Goal: Task Accomplishment & Management: Manage account settings

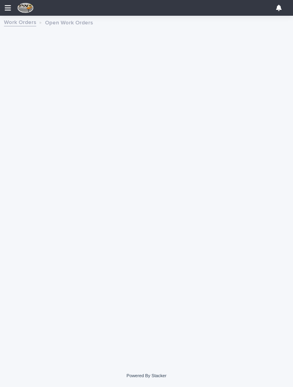
scroll to position [66, 0]
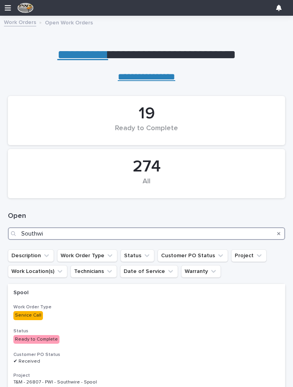
click at [55, 231] on input "Southwi" at bounding box center [146, 234] width 277 height 13
type input "S"
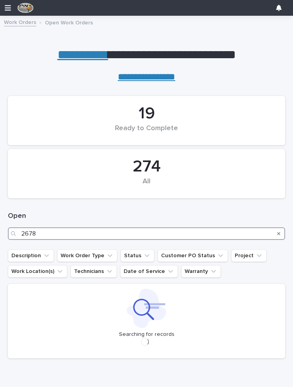
type input "26783"
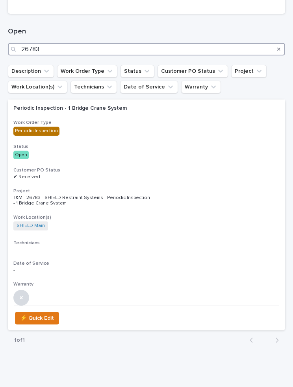
scroll to position [193, 0]
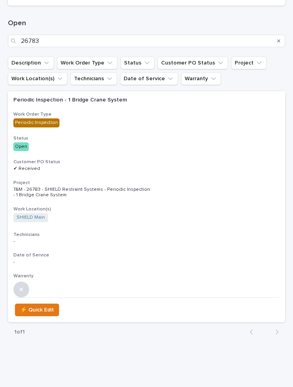
click at [86, 113] on h3 "Work Order Type" at bounding box center [146, 114] width 266 height 6
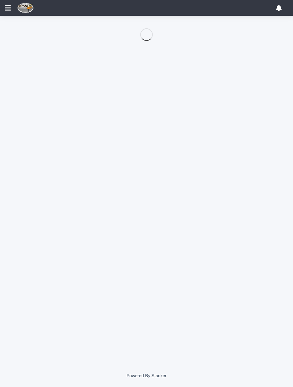
scroll to position [66, 0]
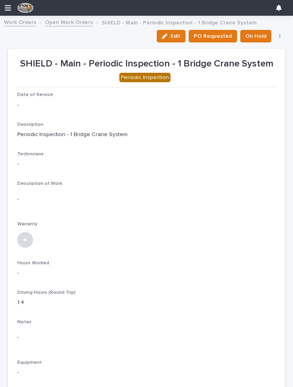
click at [175, 30] on button "Edit" at bounding box center [171, 36] width 29 height 13
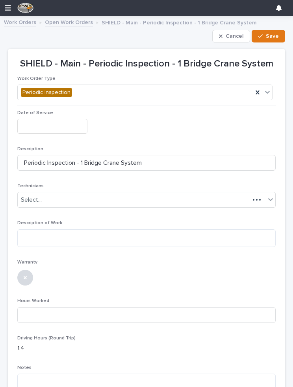
click at [35, 119] on input "text" at bounding box center [52, 126] width 70 height 15
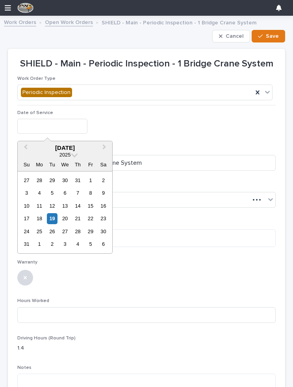
click at [53, 215] on div "19" at bounding box center [52, 218] width 11 height 11
type input "**********"
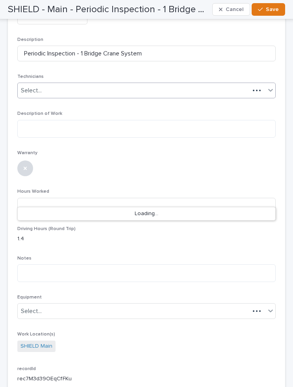
scroll to position [115, 0]
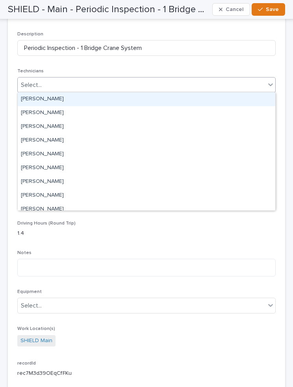
click at [66, 95] on div "[PERSON_NAME]" at bounding box center [147, 100] width 258 height 14
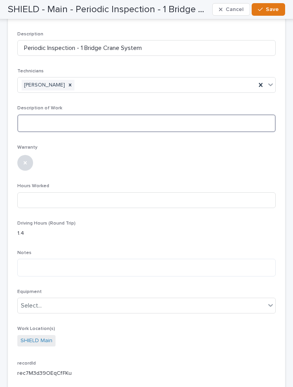
click at [197, 117] on textarea at bounding box center [146, 124] width 258 height 18
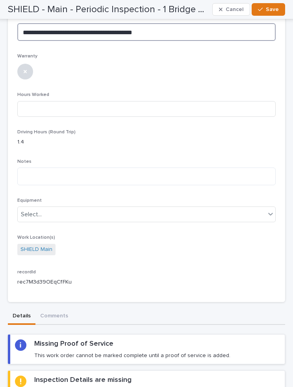
scroll to position [207, 0]
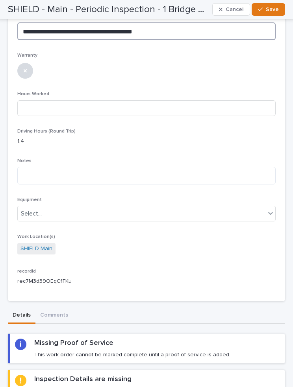
type textarea "**********"
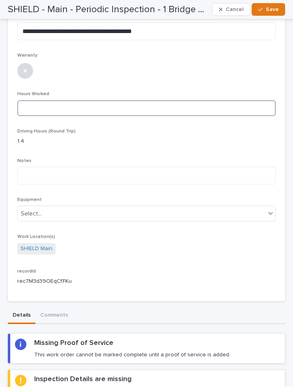
click at [248, 100] on input at bounding box center [146, 108] width 258 height 16
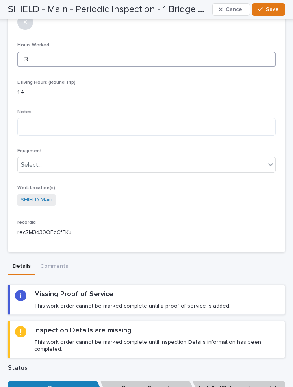
scroll to position [266, 0]
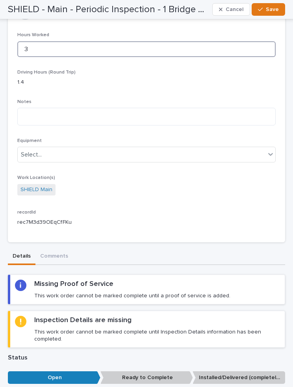
type input "3"
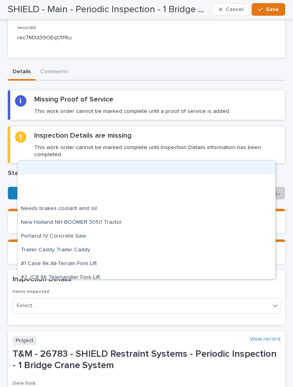
scroll to position [453, 0]
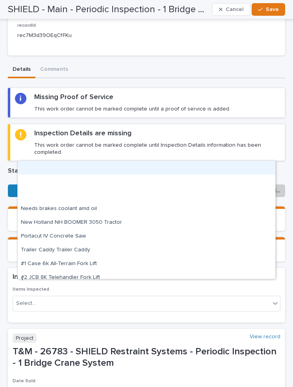
click at [241, 96] on div "Missing Proof of Service This work order cannot be marked complete until a proo…" at bounding box center [147, 103] width 265 height 20
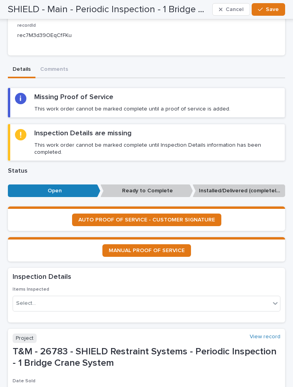
click at [231, 97] on div "Missing Proof of Service This work order cannot be marked complete until a proo…" at bounding box center [147, 103] width 265 height 20
click at [62, 96] on h2 "Missing Proof of Service" at bounding box center [73, 97] width 79 height 9
click at [268, 8] on span "Save" at bounding box center [272, 9] width 13 height 7
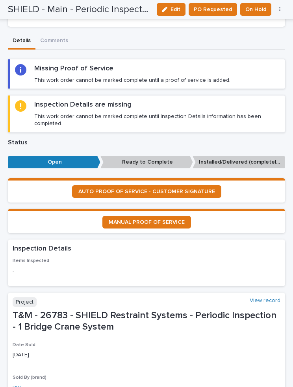
scroll to position [408, 0]
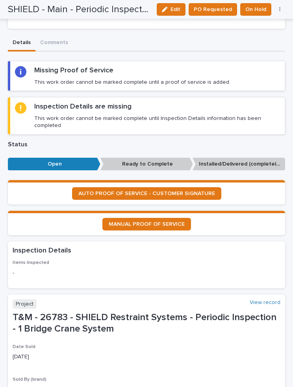
click at [43, 67] on h2 "Missing Proof of Service" at bounding box center [73, 70] width 79 height 9
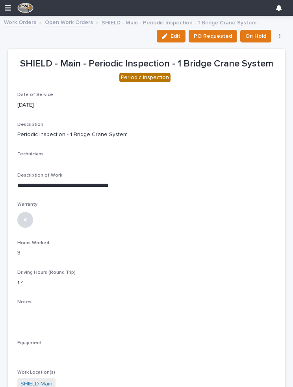
scroll to position [0, 0]
click at [180, 35] on span "Edit" at bounding box center [176, 36] width 10 height 7
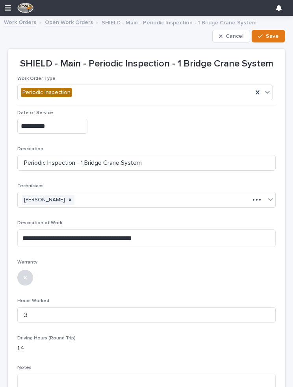
type textarea "**********"
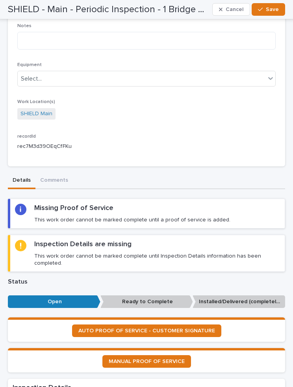
scroll to position [354, 0]
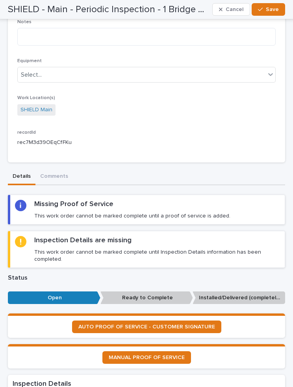
click at [195, 324] on span "AUTO PROOF OF SERVICE - CUSTOMER SIGNATURE" at bounding box center [146, 327] width 137 height 6
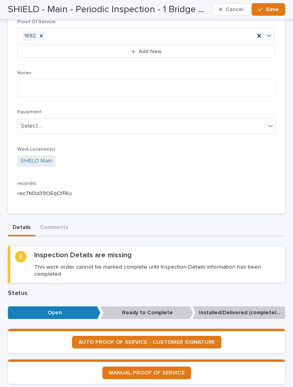
click at [255, 253] on div "Inspection Details are missing This work order cannot be marked complete until …" at bounding box center [157, 264] width 246 height 27
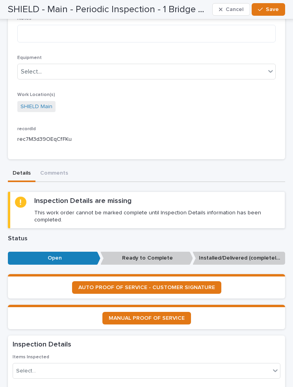
scroll to position [469, 0]
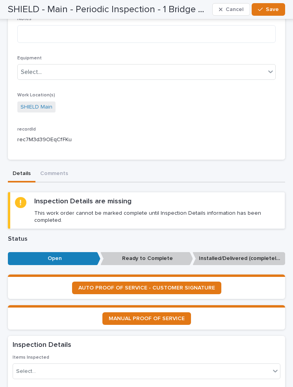
click at [222, 198] on div "Inspection Details are missing This work order cannot be marked complete until …" at bounding box center [157, 210] width 246 height 27
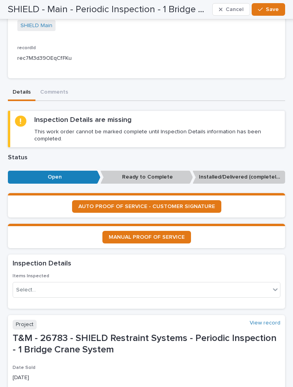
scroll to position [552, 0]
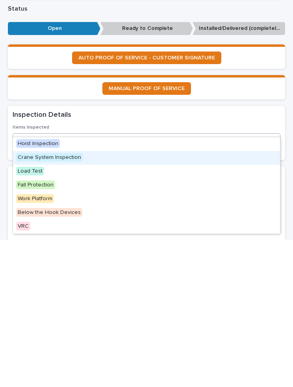
click at [232, 298] on div "Crane System Inspection" at bounding box center [146, 305] width 267 height 14
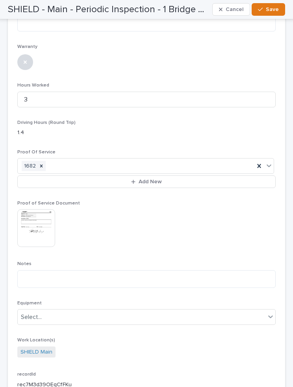
scroll to position [208, 0]
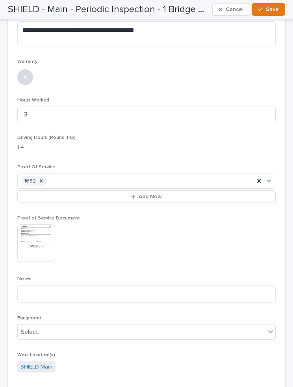
click at [269, 7] on span "Save" at bounding box center [272, 9] width 13 height 7
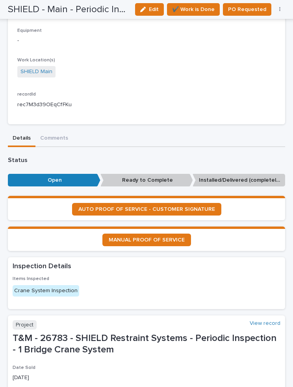
scroll to position [421, 0]
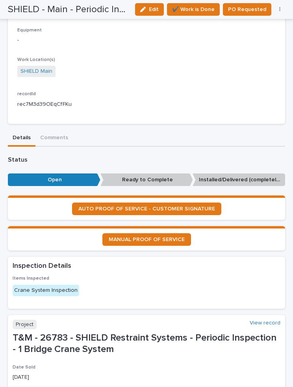
click at [199, 10] on span "✔️ Work is Done" at bounding box center [193, 9] width 43 height 9
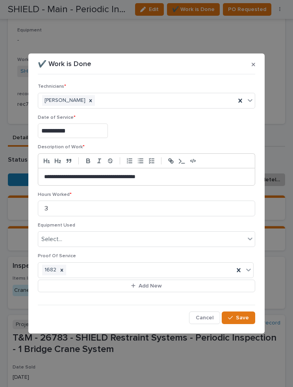
click at [245, 318] on span "Save" at bounding box center [242, 318] width 13 height 7
